Goal: Task Accomplishment & Management: Use online tool/utility

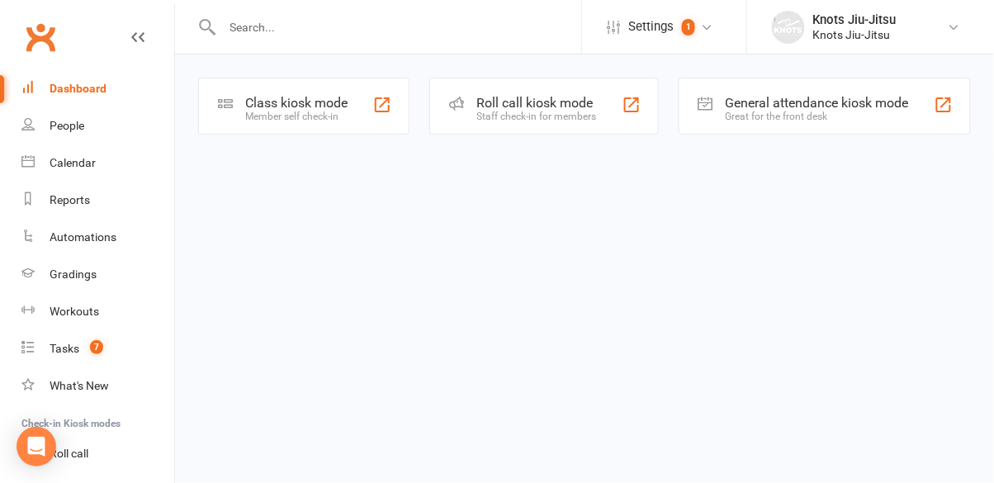
click at [311, 117] on div "Member self check-in" at bounding box center [296, 117] width 102 height 12
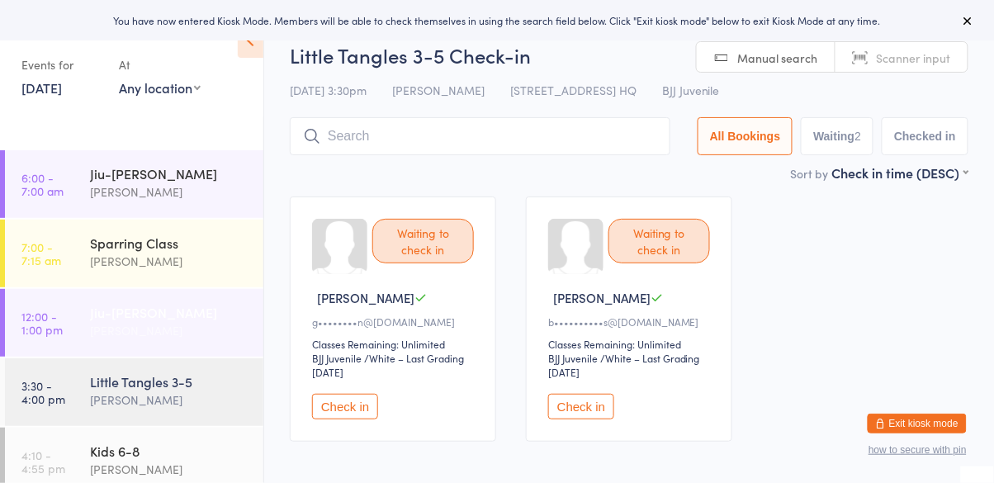
click at [135, 326] on div "[PERSON_NAME]" at bounding box center [169, 330] width 159 height 19
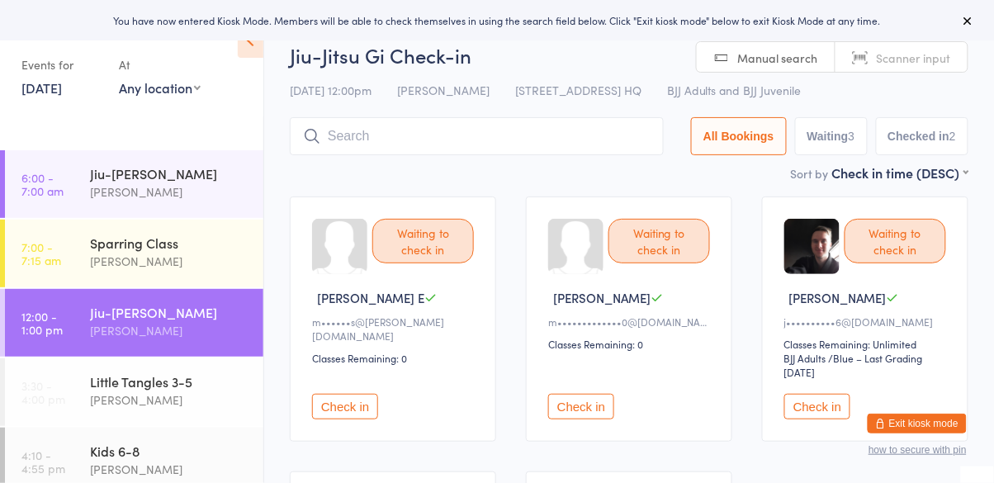
click at [821, 412] on button "Check in" at bounding box center [817, 407] width 66 height 26
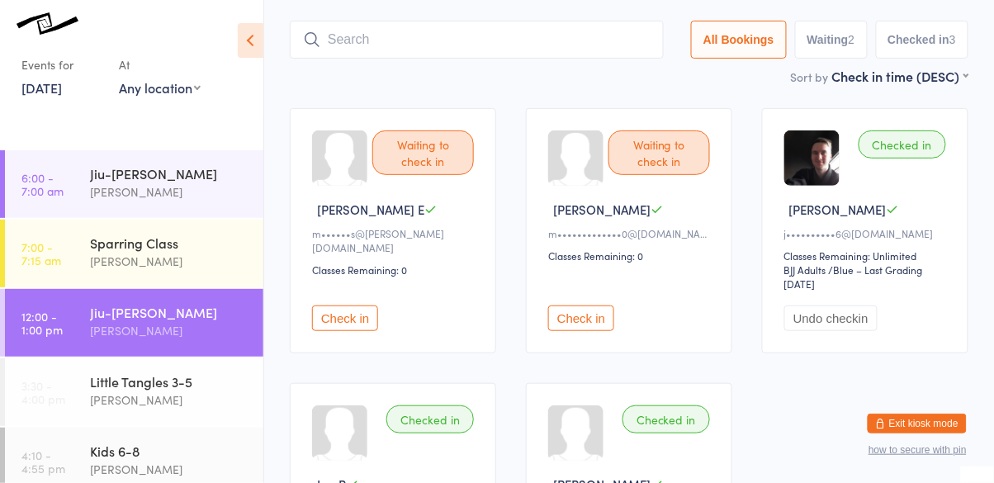
scroll to position [88, 0]
click at [160, 200] on div "[PERSON_NAME]" at bounding box center [169, 191] width 159 height 19
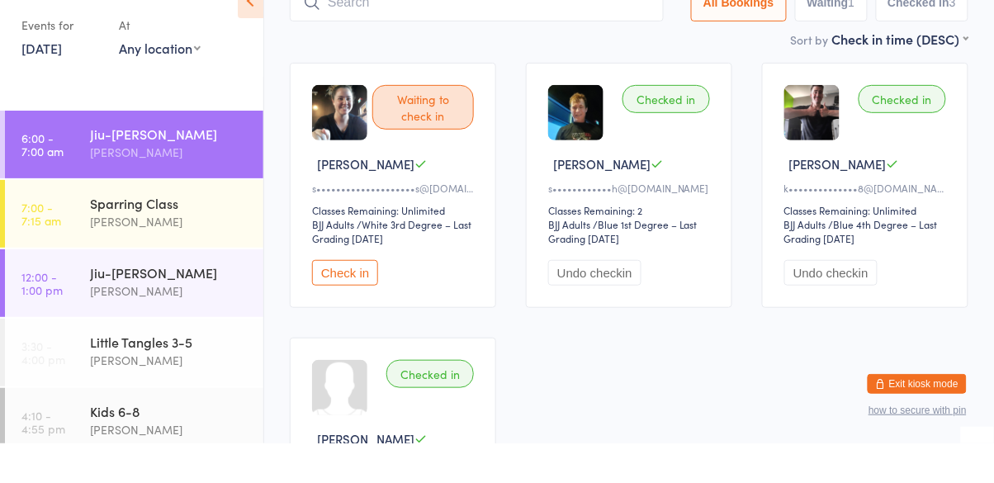
scroll to position [100, 0]
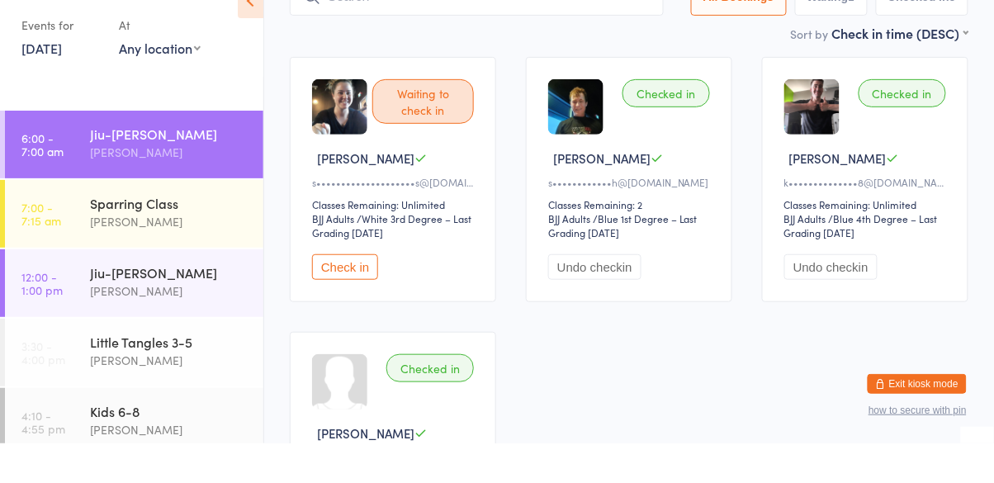
click at [360, 314] on button "Check in" at bounding box center [345, 307] width 66 height 26
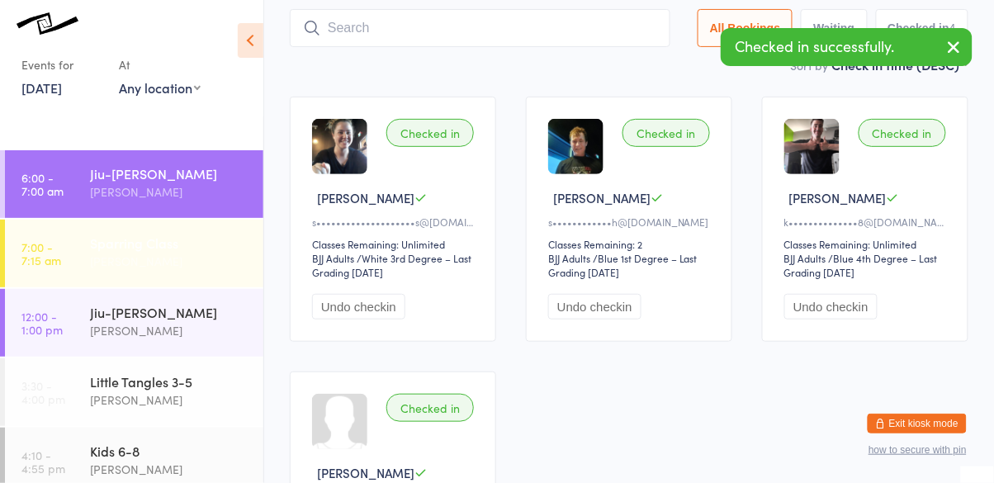
click at [192, 271] on div "[PERSON_NAME]" at bounding box center [169, 261] width 159 height 19
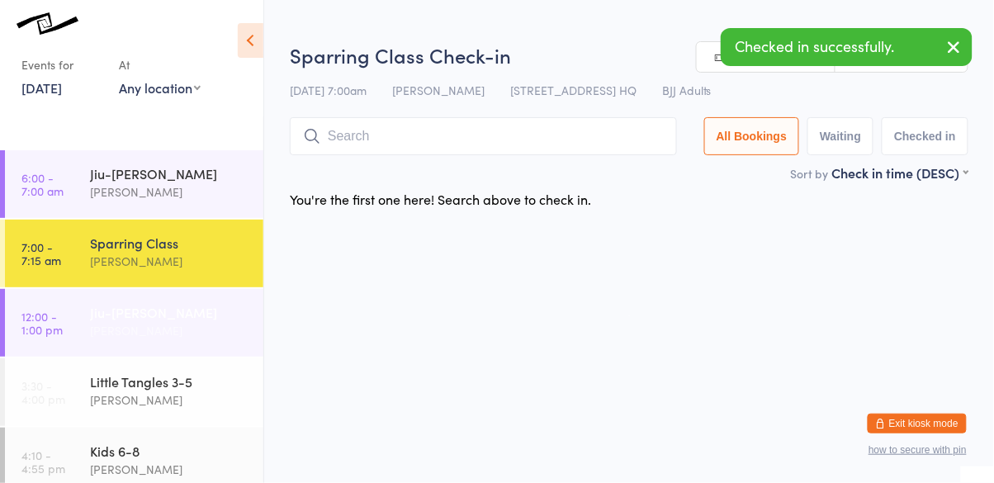
click at [175, 339] on div "[PERSON_NAME]" at bounding box center [169, 330] width 159 height 19
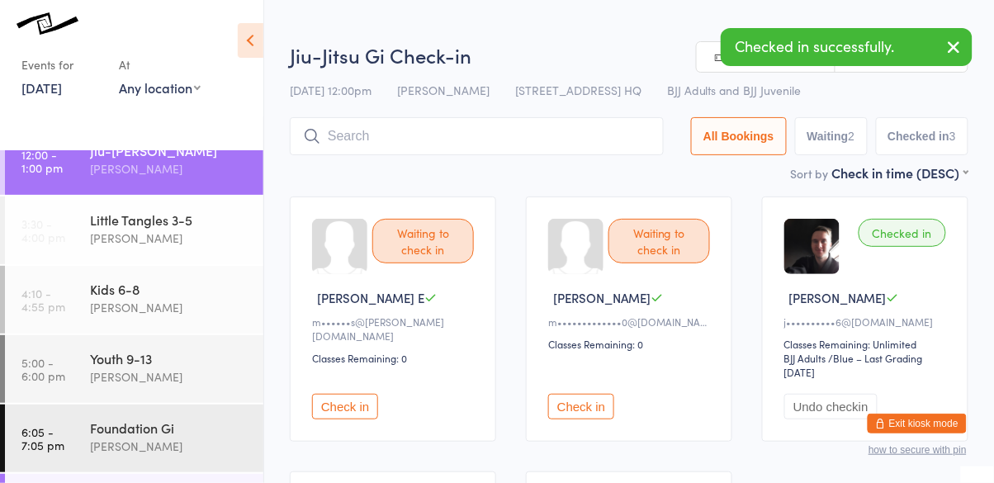
scroll to position [167, 0]
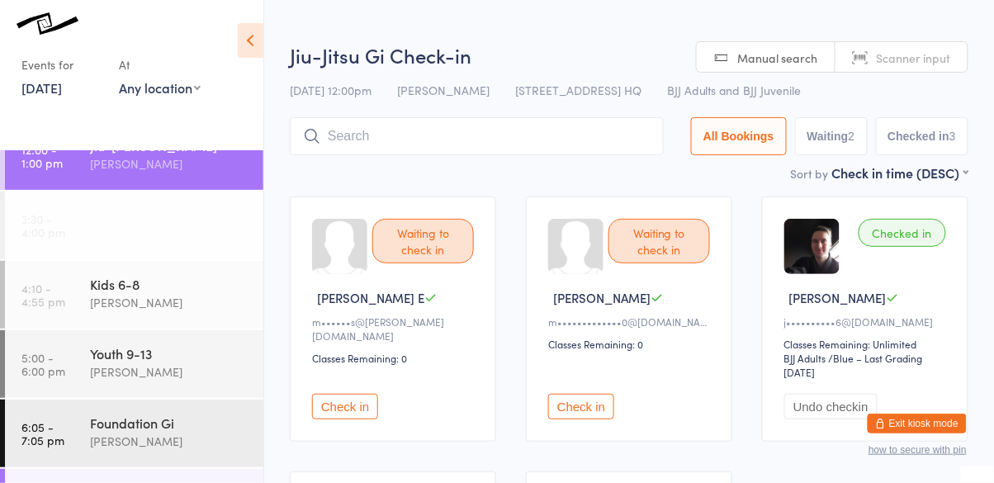
click at [189, 225] on div "[PERSON_NAME]" at bounding box center [169, 233] width 159 height 19
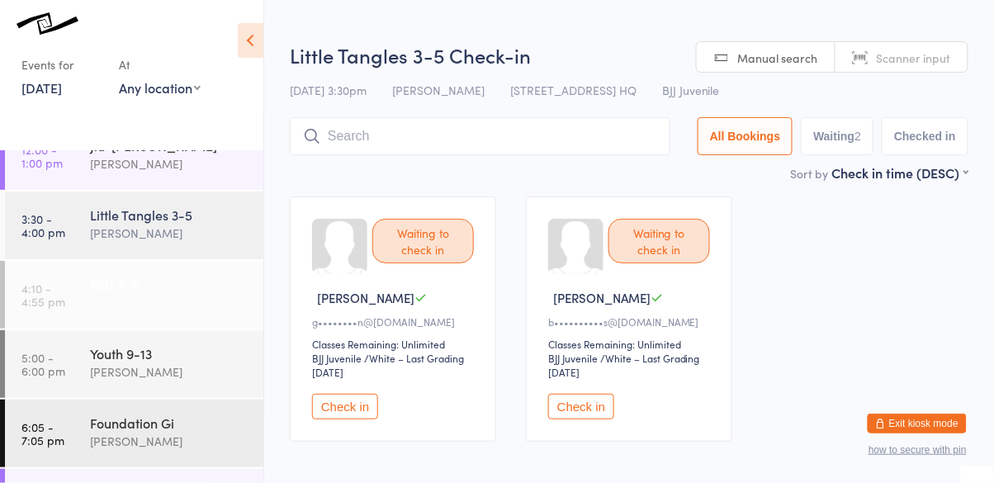
click at [168, 299] on div "[PERSON_NAME]" at bounding box center [169, 302] width 159 height 19
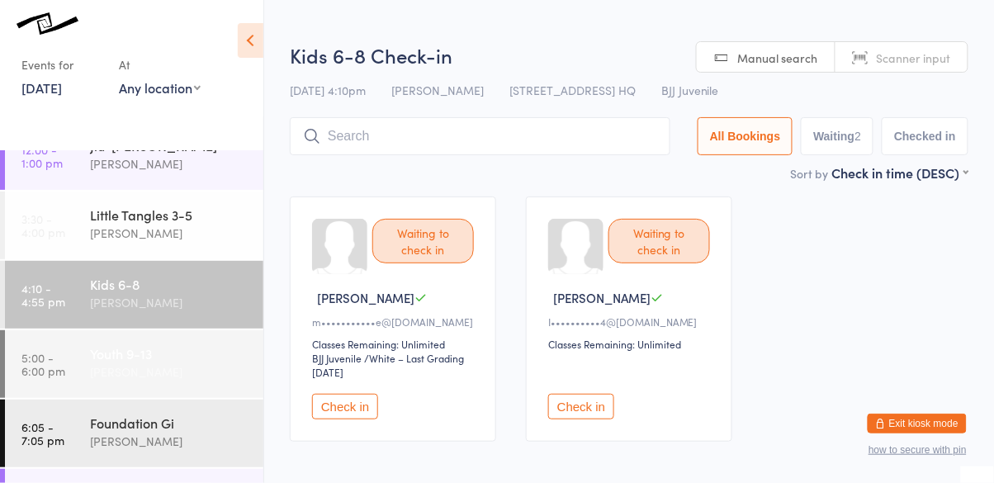
click at [176, 365] on div "[PERSON_NAME]" at bounding box center [169, 372] width 159 height 19
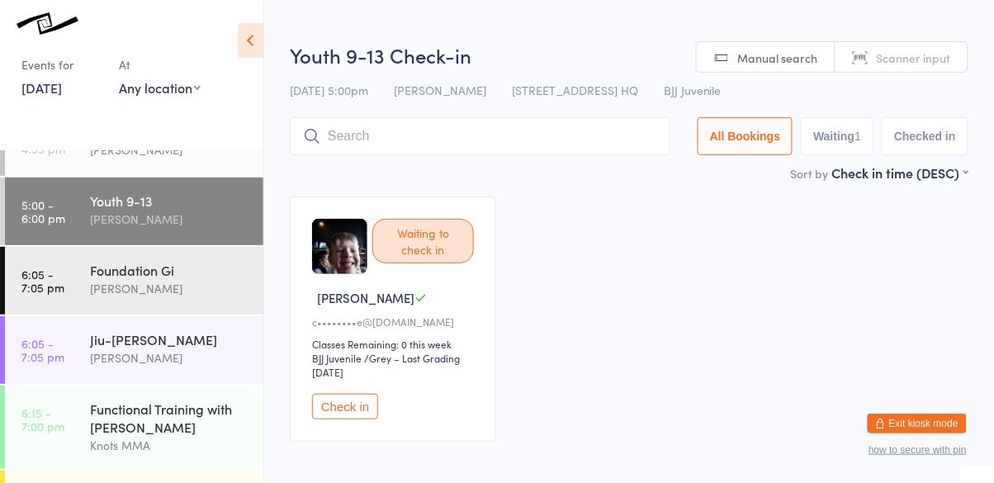
scroll to position [320, 0]
click at [189, 291] on div "[PERSON_NAME]" at bounding box center [169, 287] width 159 height 19
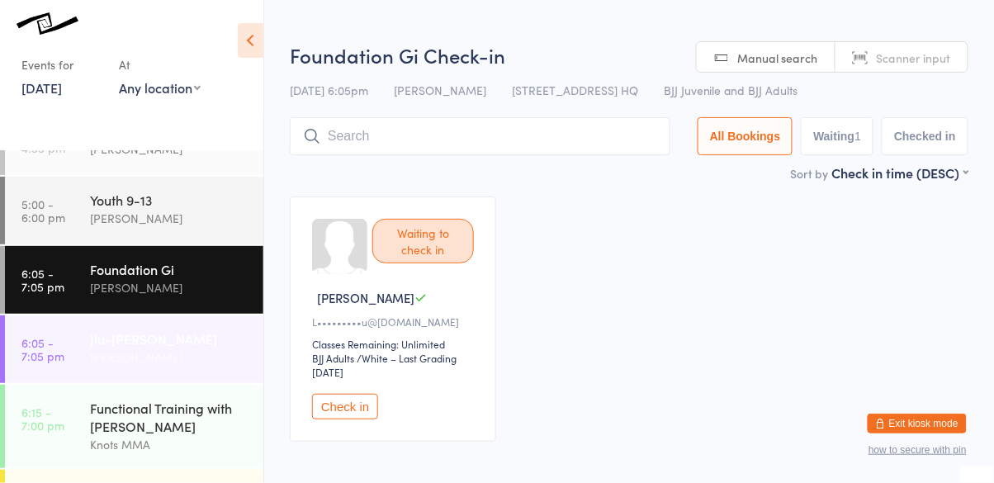
click at [150, 358] on div "[PERSON_NAME]" at bounding box center [169, 357] width 159 height 19
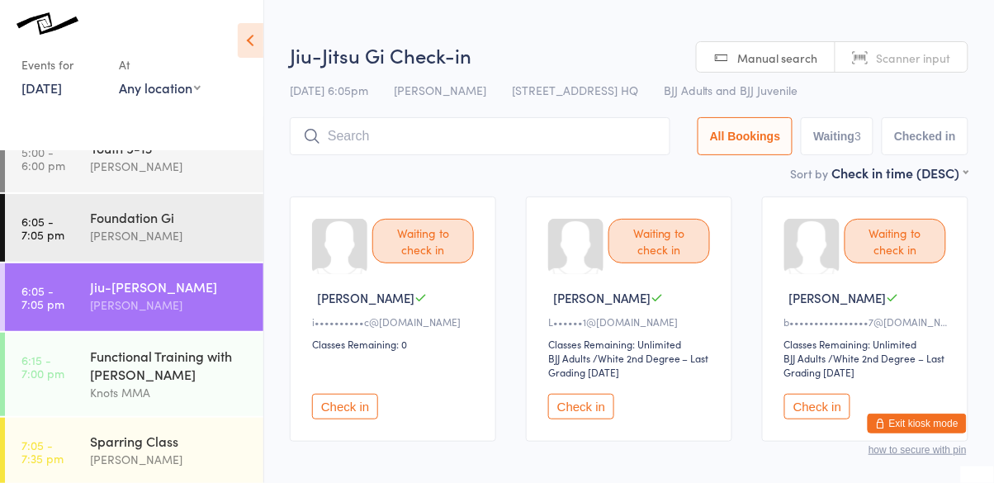
scroll to position [377, 0]
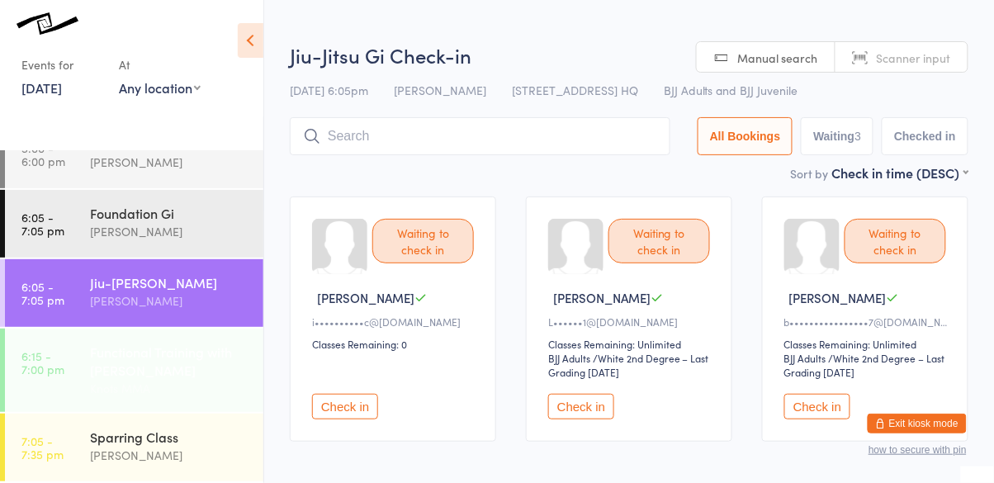
click at [172, 374] on div "Functional Training with [PERSON_NAME]" at bounding box center [169, 361] width 159 height 36
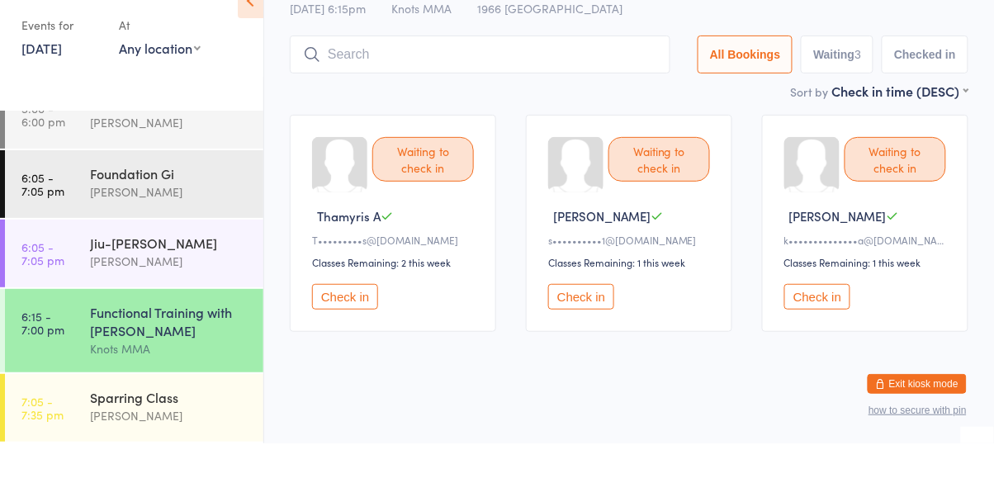
scroll to position [47, 0]
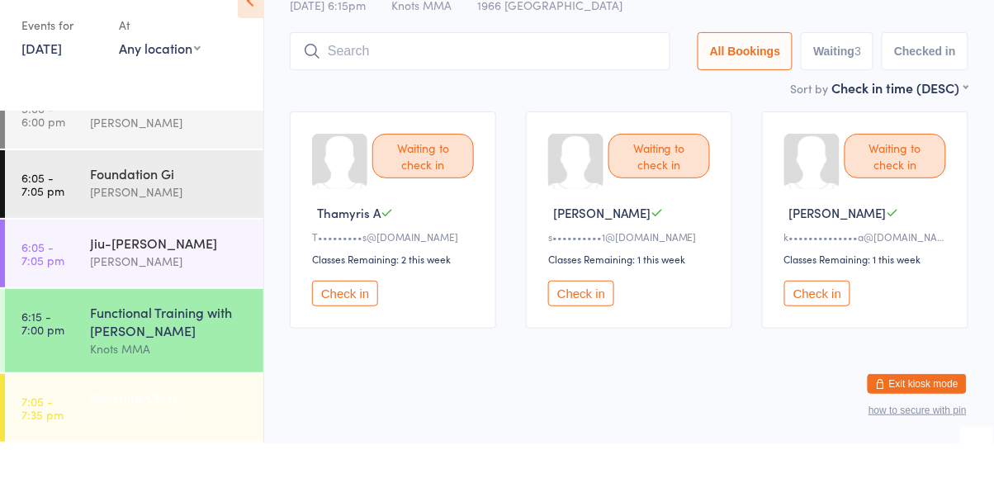
click at [177, 457] on div "[PERSON_NAME]" at bounding box center [169, 455] width 159 height 19
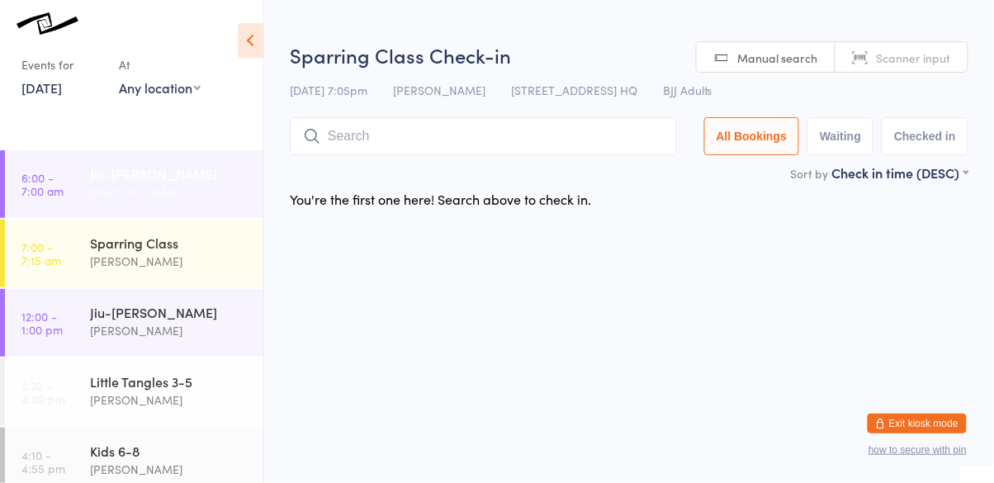
click at [189, 182] on div "[PERSON_NAME]" at bounding box center [169, 191] width 159 height 19
